Goal: Find specific page/section: Find specific page/section

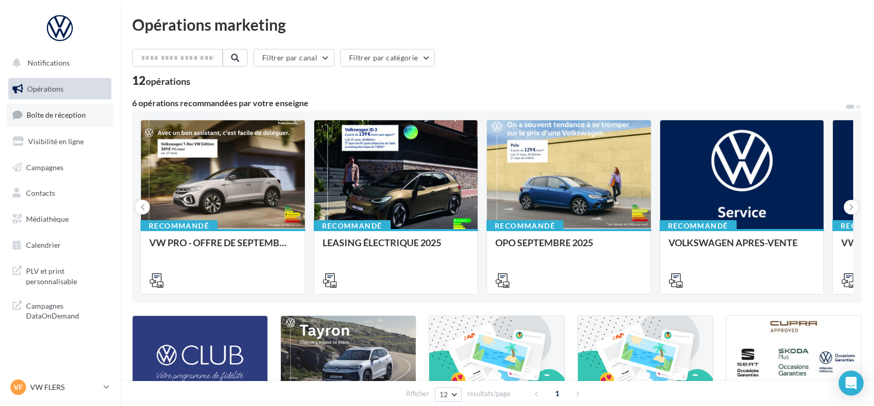
click at [70, 121] on link "Boîte de réception" at bounding box center [59, 115] width 107 height 22
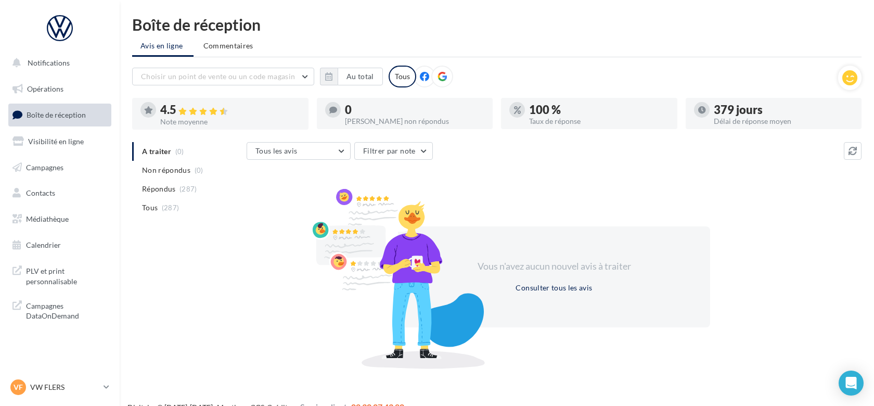
click at [70, 121] on link "Boîte de réception" at bounding box center [59, 115] width 107 height 22
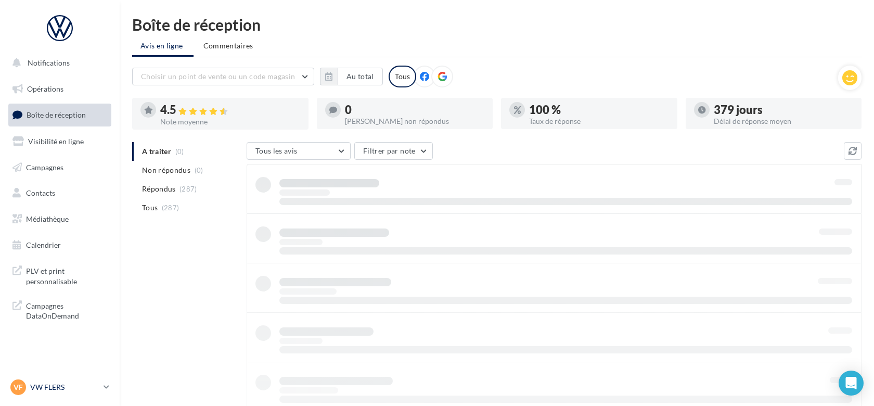
click at [54, 392] on p "VW FLERS" at bounding box center [64, 387] width 69 height 10
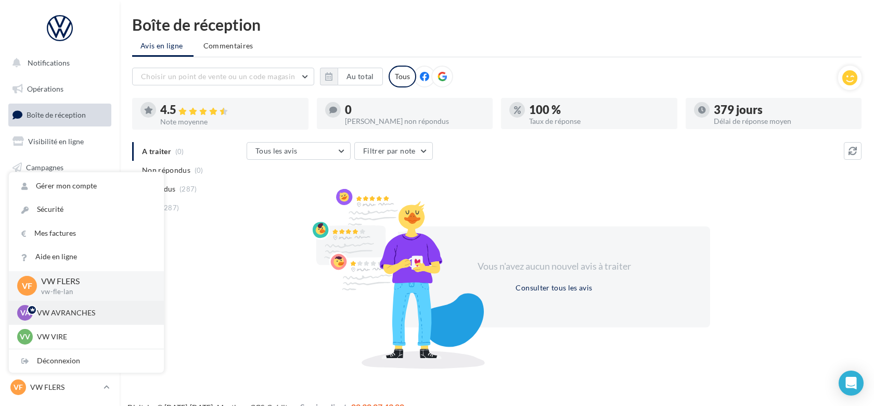
click at [64, 312] on p "VW AVRANCHES" at bounding box center [94, 312] width 114 height 10
